Goal: Information Seeking & Learning: Compare options

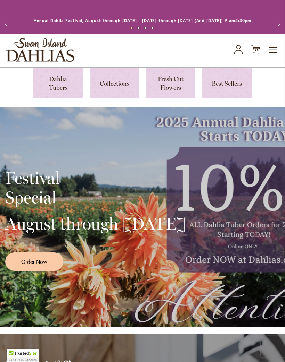
click at [62, 99] on link at bounding box center [57, 83] width 49 height 31
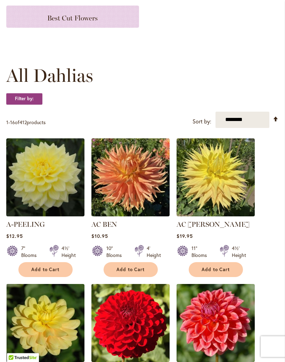
scroll to position [146, 0]
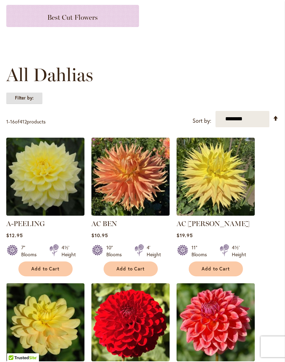
click at [31, 103] on strong "Filter by:" at bounding box center [24, 98] width 36 height 12
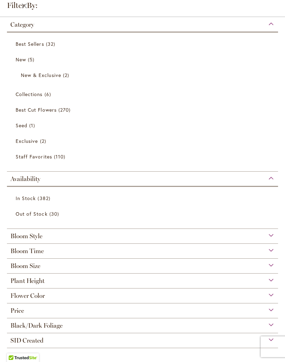
scroll to position [41, 0]
click at [59, 282] on div "Plant Height" at bounding box center [142, 279] width 271 height 11
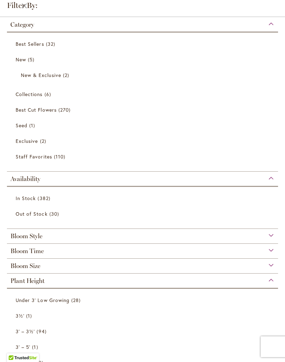
scroll to position [109, 0]
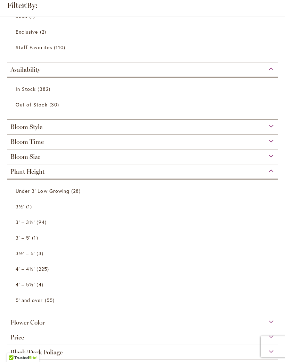
click at [68, 194] on span "Under 3' Low Growing" at bounding box center [43, 191] width 54 height 7
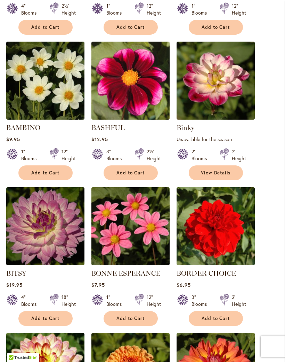
scroll to position [331, 0]
click at [225, 101] on img at bounding box center [215, 81] width 78 height 78
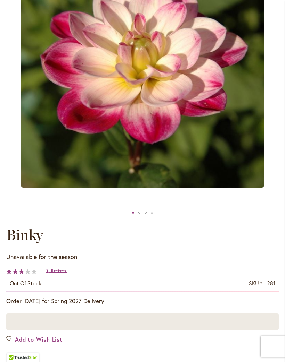
scroll to position [161, 0]
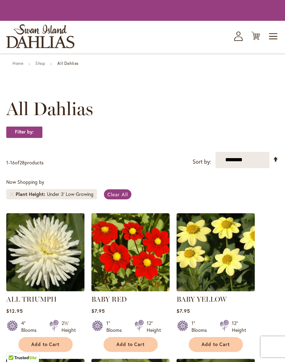
scroll to position [361, 0]
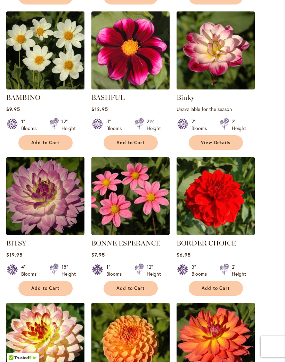
click at [134, 65] on img at bounding box center [130, 50] width 78 height 78
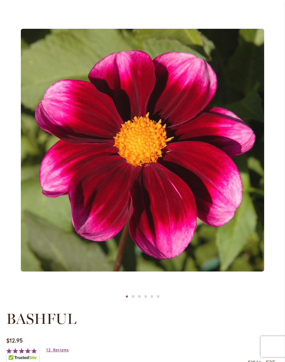
scroll to position [73, 0]
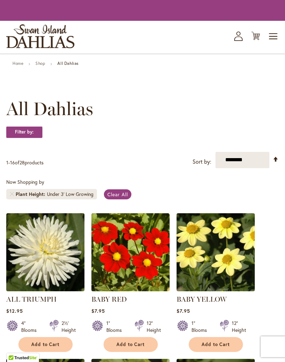
scroll to position [361, 0]
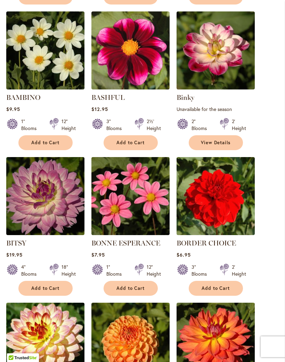
click at [58, 203] on img at bounding box center [45, 196] width 78 height 78
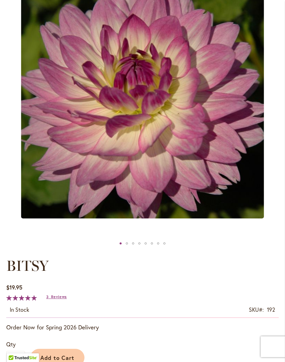
scroll to position [133, 0]
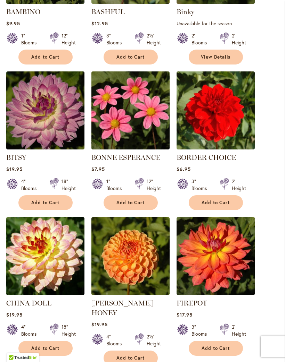
scroll to position [446, 0]
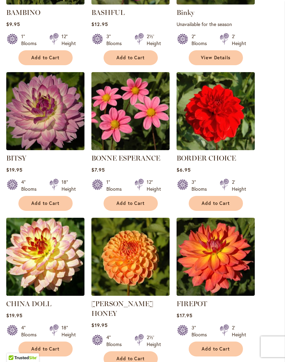
click at [138, 267] on img at bounding box center [130, 257] width 78 height 78
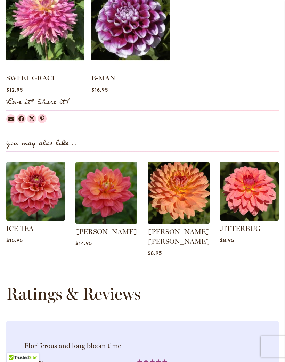
scroll to position [678, 0]
click at [179, 205] on img at bounding box center [178, 193] width 62 height 62
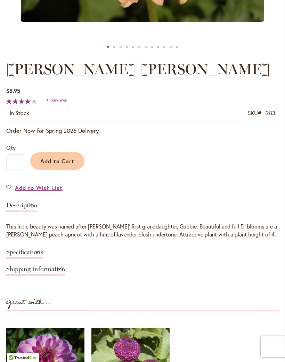
scroll to position [324, 0]
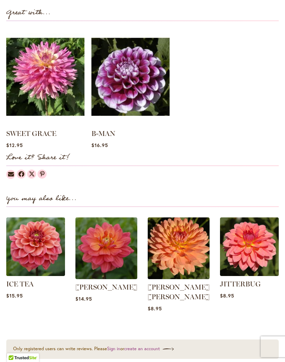
scroll to position [523, 0]
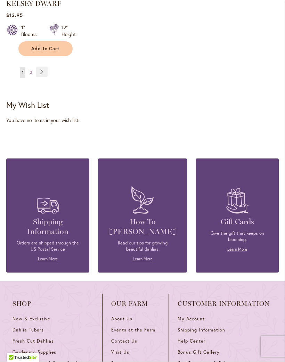
scroll to position [1064, 0]
